Goal: Navigation & Orientation: Find specific page/section

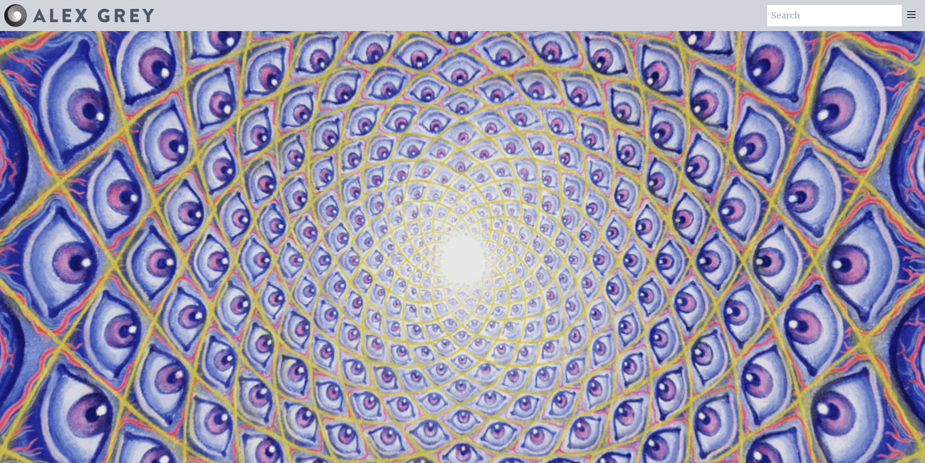
click at [918, 17] on div at bounding box center [911, 15] width 19 height 21
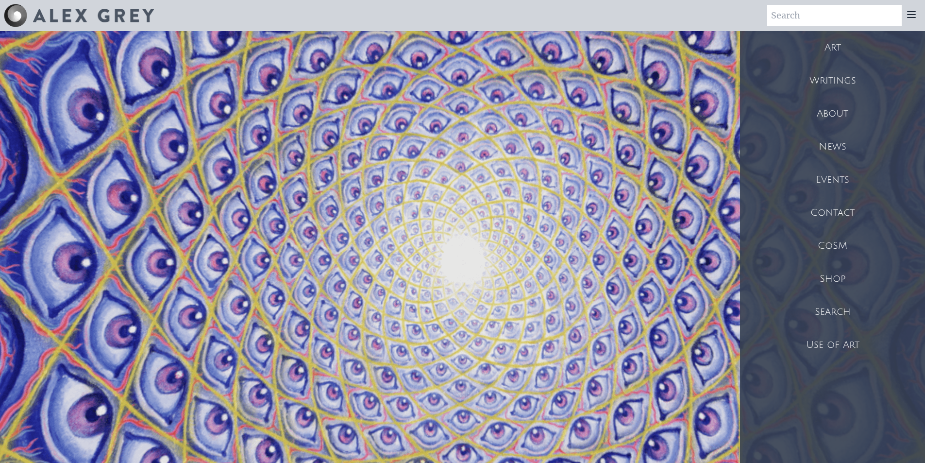
click at [849, 271] on div "Shop" at bounding box center [832, 278] width 185 height 33
